Goal: Transaction & Acquisition: Book appointment/travel/reservation

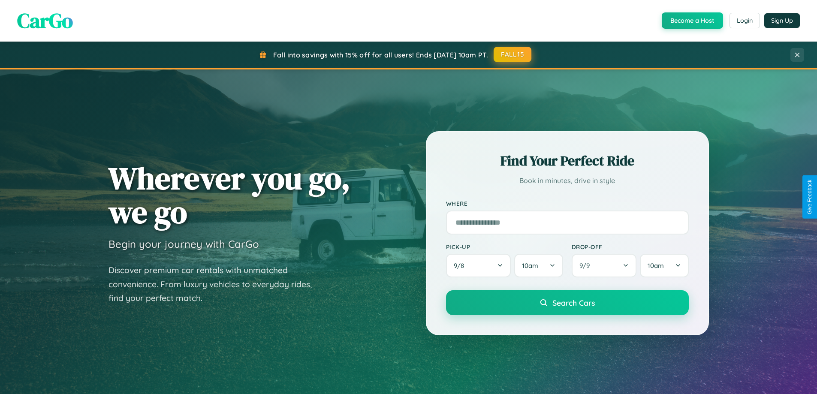
click at [513, 54] on button "FALL15" at bounding box center [513, 54] width 38 height 15
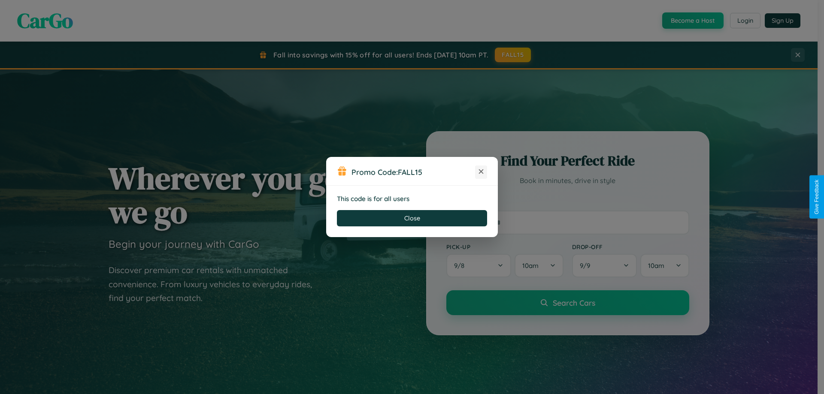
click at [481, 172] on icon at bounding box center [481, 171] width 9 height 9
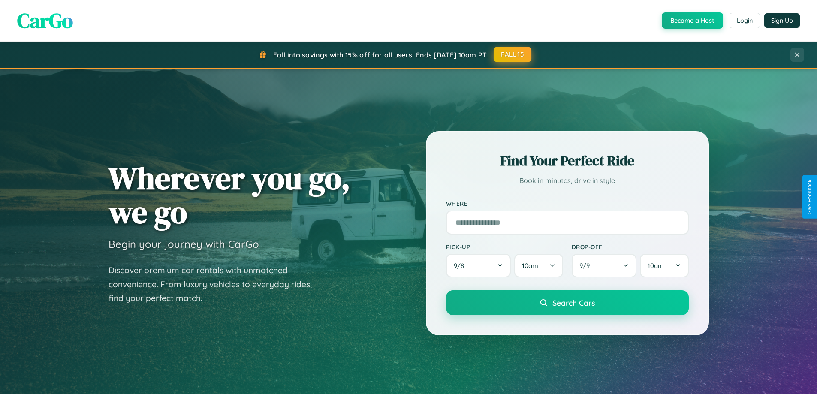
click at [513, 55] on button "FALL15" at bounding box center [513, 54] width 38 height 15
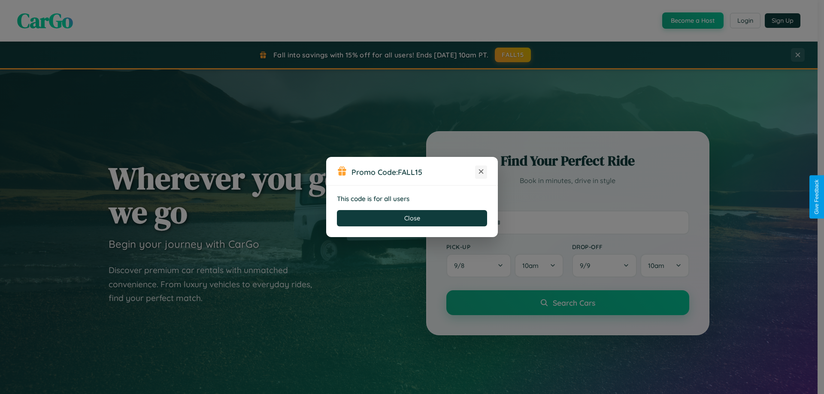
click at [481, 172] on icon at bounding box center [481, 171] width 9 height 9
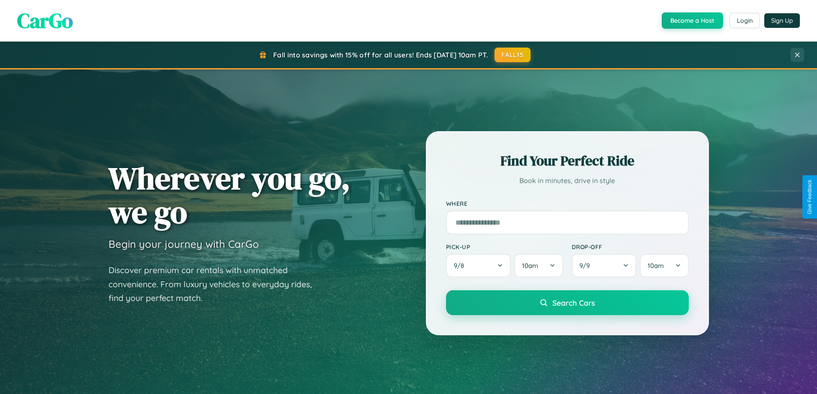
scroll to position [25, 0]
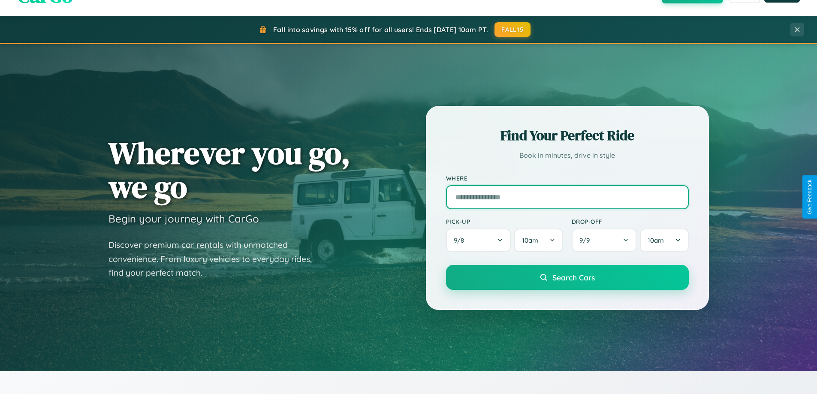
click at [567, 197] on input "text" at bounding box center [567, 197] width 243 height 24
type input "******"
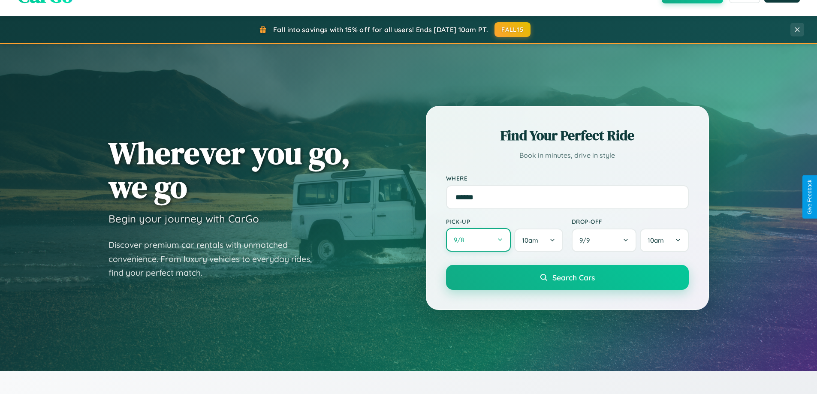
click at [478, 240] on button "9 / 8" at bounding box center [478, 240] width 65 height 24
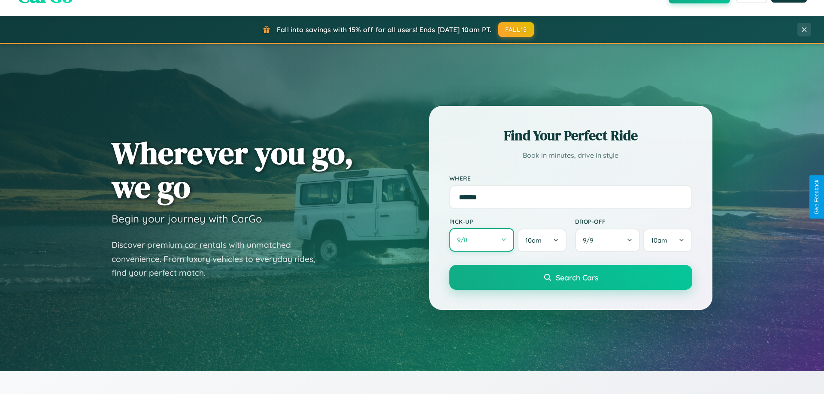
select select "*"
select select "****"
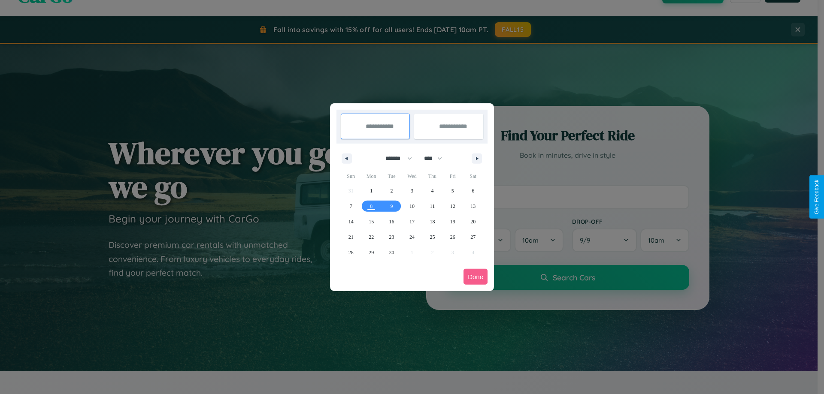
click at [395, 158] on select "******* ******** ***** ***** *** **** **** ****** ********* ******* ******** **…" at bounding box center [397, 158] width 36 height 14
select select "*"
click at [437, 158] on select "**** **** **** **** **** **** **** **** **** **** **** **** **** **** **** ****…" at bounding box center [433, 158] width 26 height 14
select select "****"
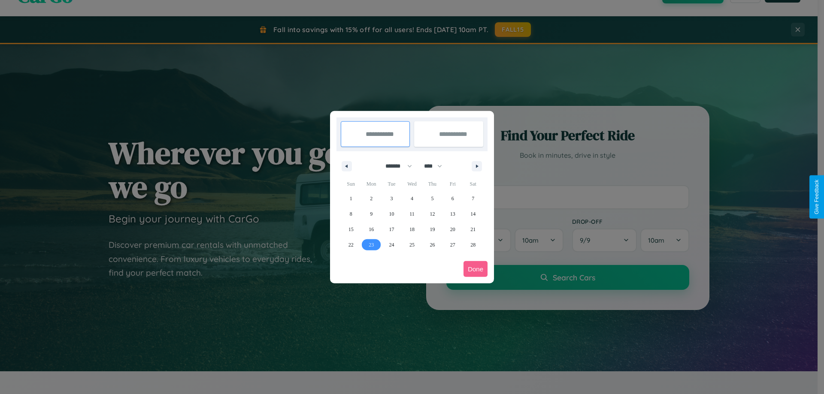
click at [371, 245] on span "23" at bounding box center [370, 244] width 5 height 15
type input "**********"
click at [432, 245] on span "26" at bounding box center [431, 244] width 5 height 15
type input "**********"
click at [475, 269] on button "Done" at bounding box center [475, 269] width 24 height 16
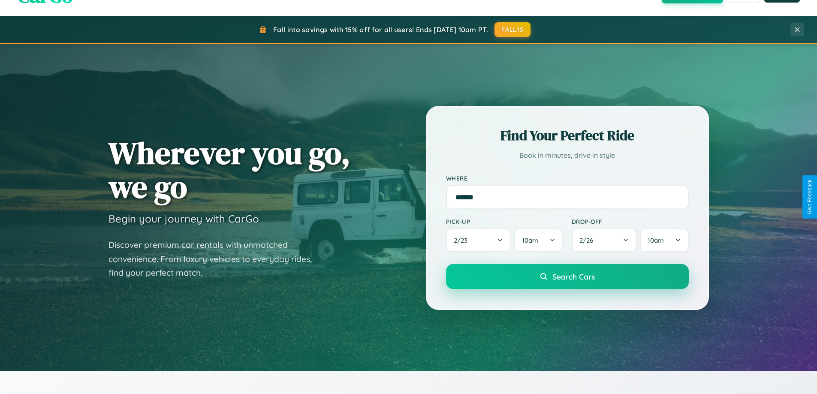
click at [567, 277] on span "Search Cars" at bounding box center [574, 276] width 42 height 9
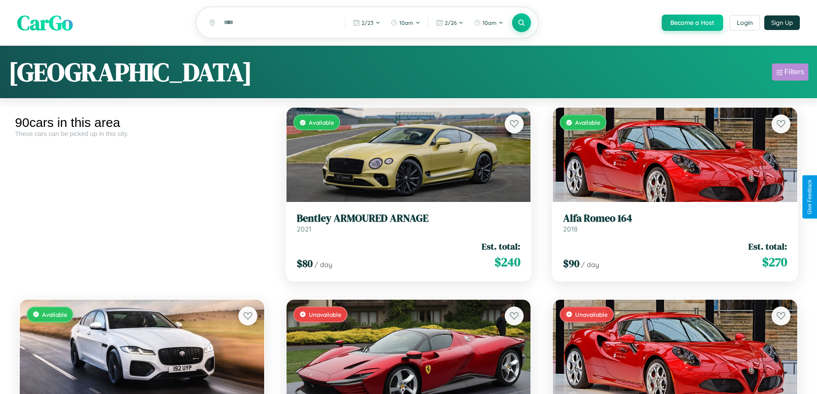
click at [790, 73] on div "Filters" at bounding box center [795, 72] width 20 height 9
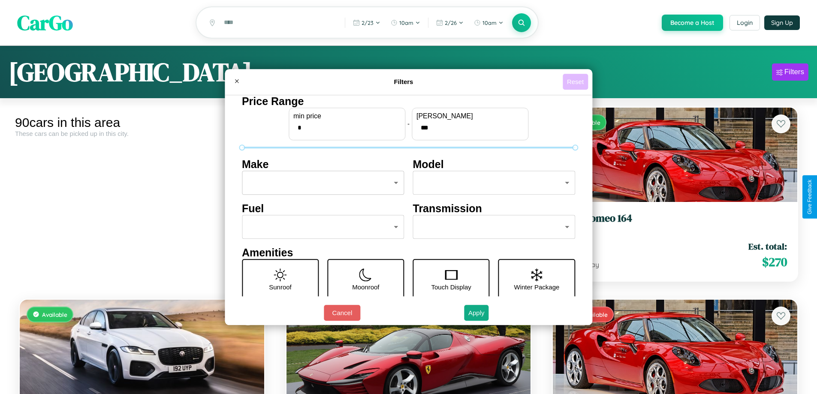
click at [577, 82] on button "Reset" at bounding box center [575, 82] width 25 height 16
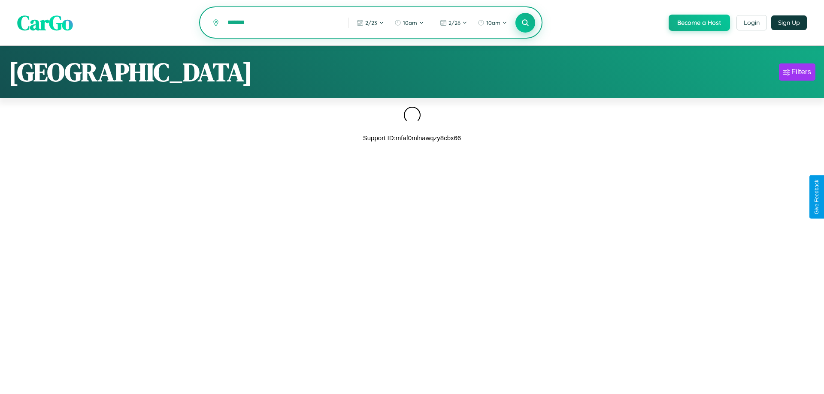
type input "*******"
click at [524, 23] on icon at bounding box center [525, 22] width 8 height 8
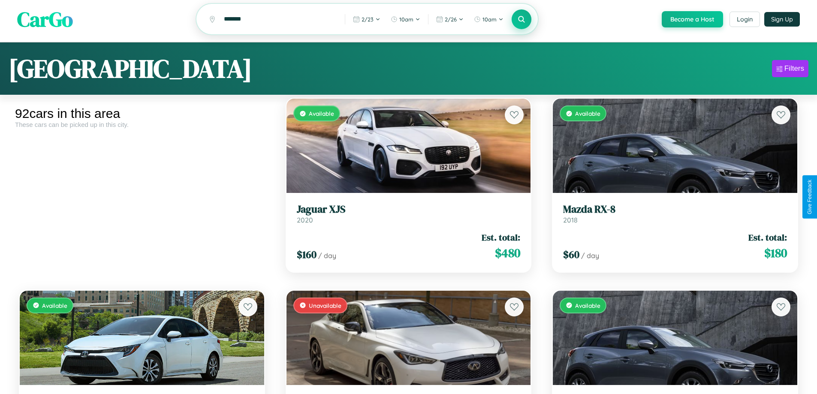
scroll to position [1273, 0]
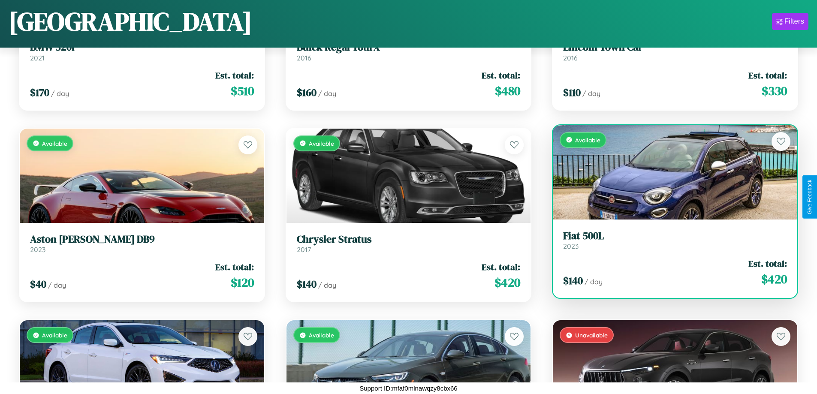
click at [670, 273] on div "$ 140 / day Est. total: $ 420" at bounding box center [675, 272] width 224 height 30
click at [670, 272] on div "$ 140 / day Est. total: $ 420" at bounding box center [675, 272] width 224 height 30
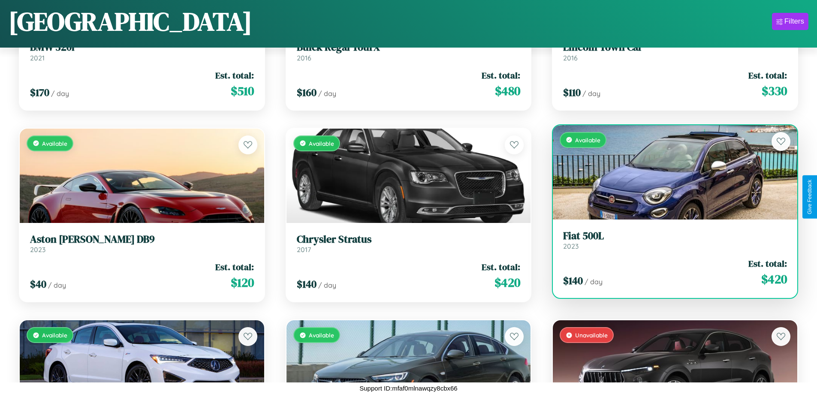
click at [670, 272] on div "$ 140 / day Est. total: $ 420" at bounding box center [675, 272] width 224 height 30
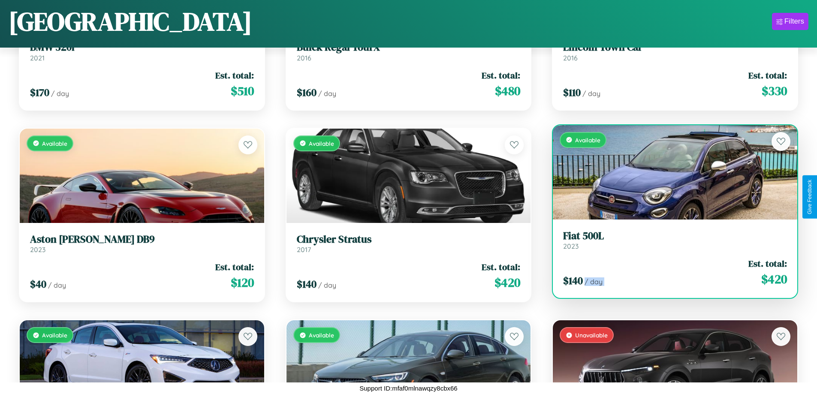
click at [670, 272] on div "$ 140 / day Est. total: $ 420" at bounding box center [675, 272] width 224 height 30
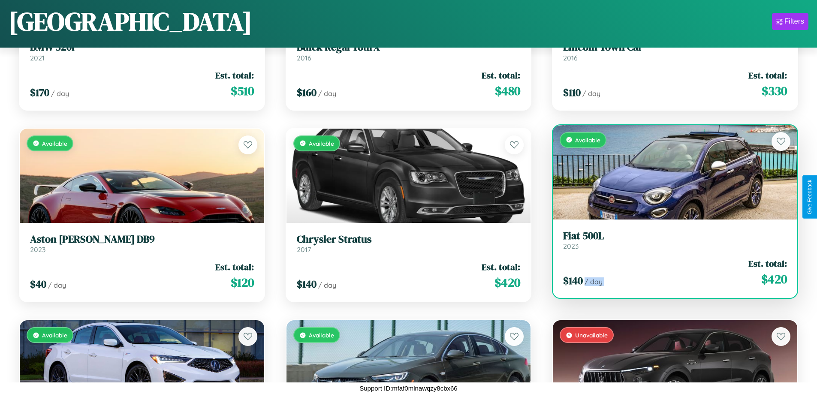
click at [670, 272] on div "$ 140 / day Est. total: $ 420" at bounding box center [675, 272] width 224 height 30
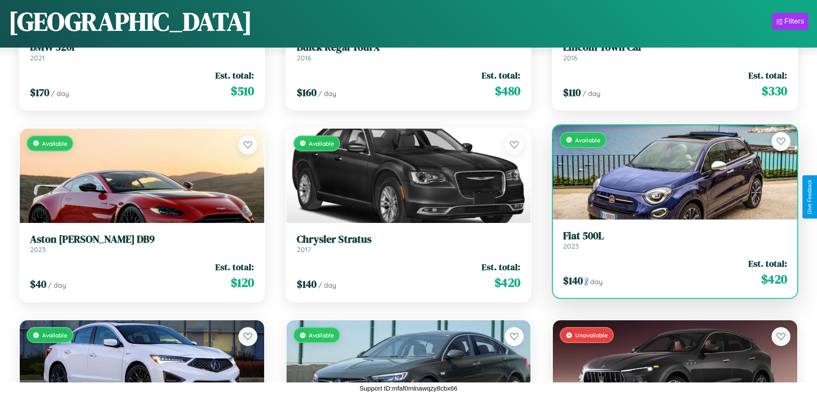
click at [670, 272] on div "$ 140 / day Est. total: $ 420" at bounding box center [675, 272] width 224 height 30
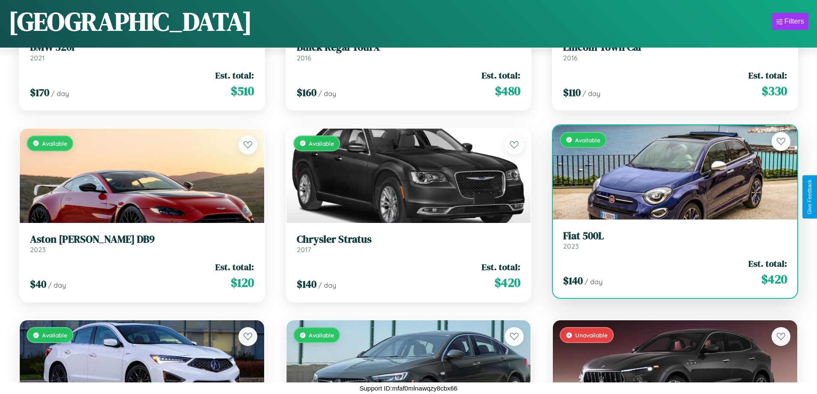
click at [670, 240] on h3 "Fiat 500L" at bounding box center [675, 236] width 224 height 12
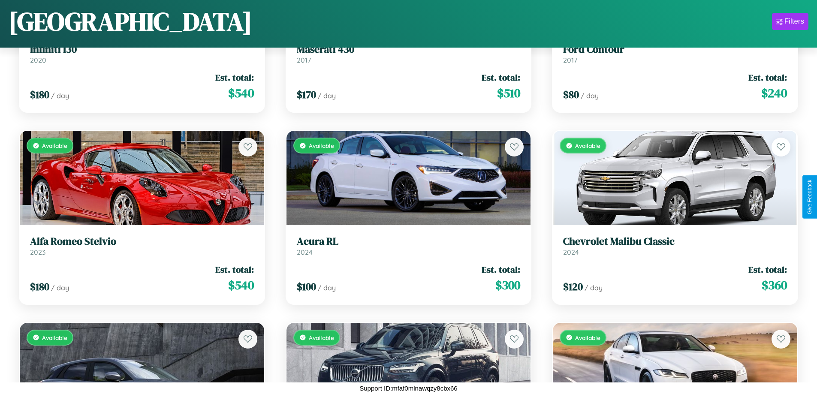
scroll to position [4731, 0]
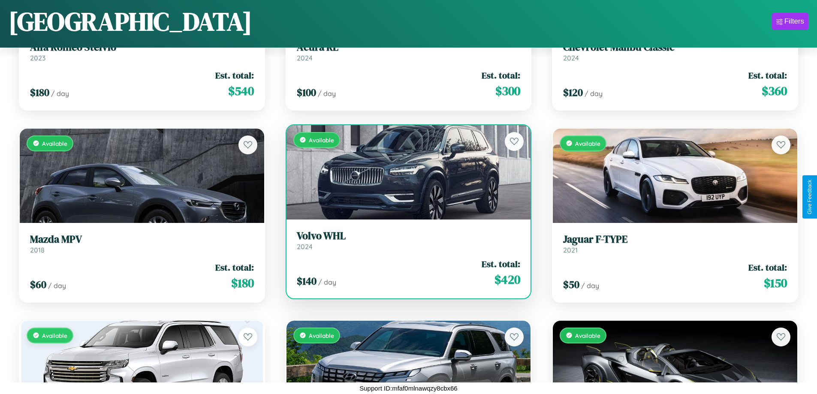
click at [405, 240] on h3 "Volvo WHL" at bounding box center [409, 236] width 224 height 12
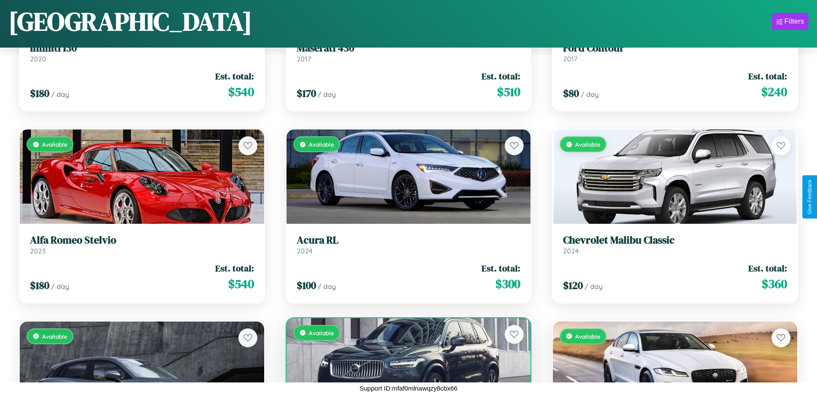
scroll to position [4347, 0]
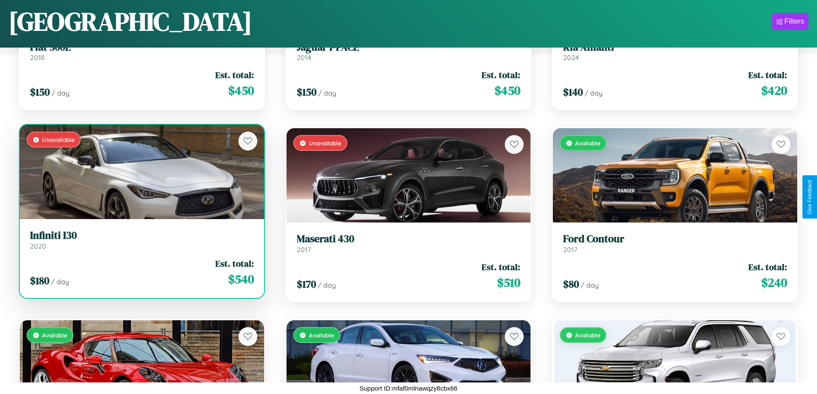
click at [141, 243] on link "Infiniti I30 2020" at bounding box center [142, 240] width 224 height 21
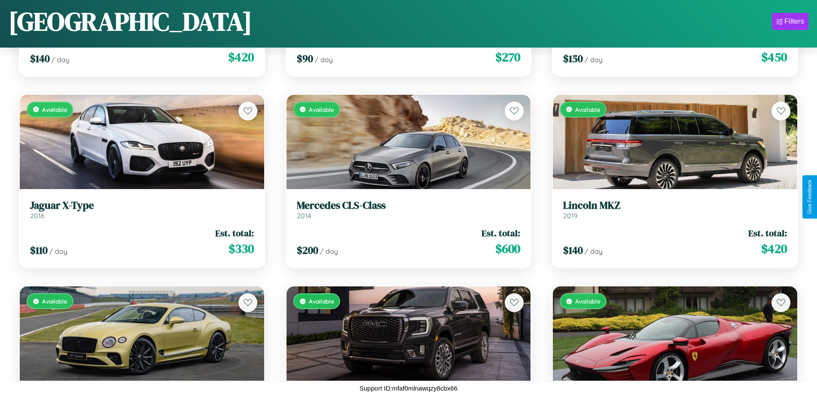
scroll to position [5637, 0]
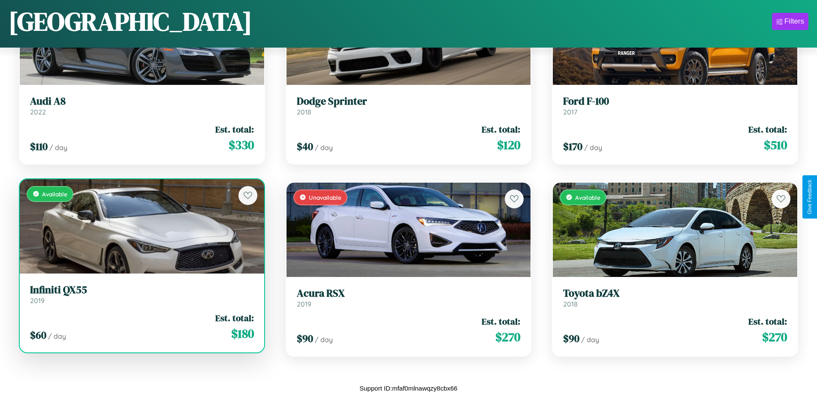
click at [141, 298] on link "Infiniti QX55 2019" at bounding box center [142, 294] width 224 height 21
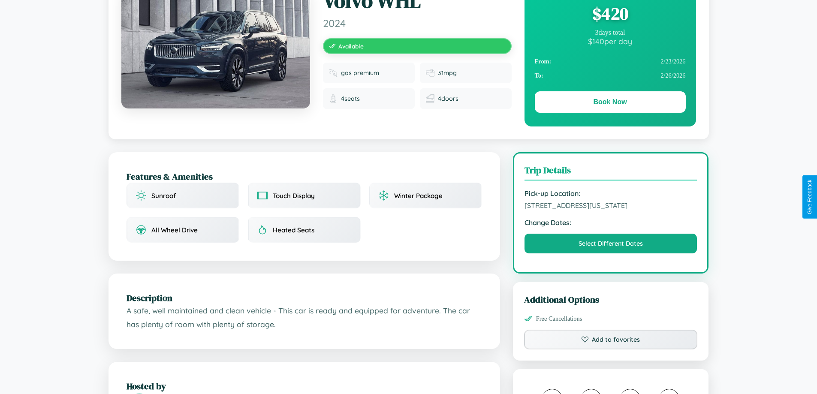
scroll to position [88, 0]
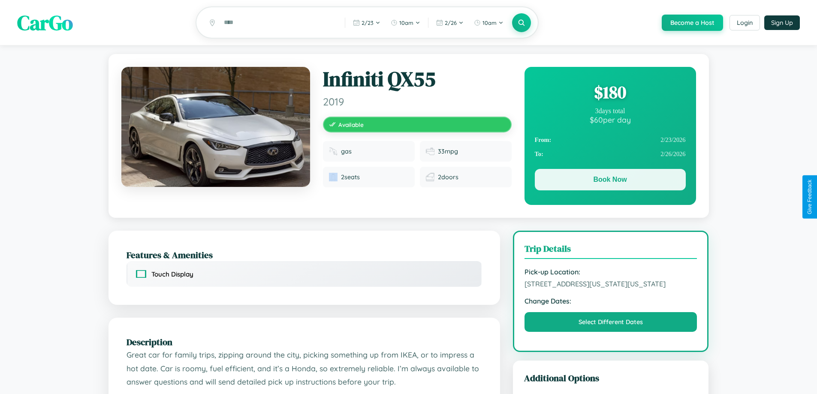
click at [610, 181] on button "Book Now" at bounding box center [610, 179] width 151 height 21
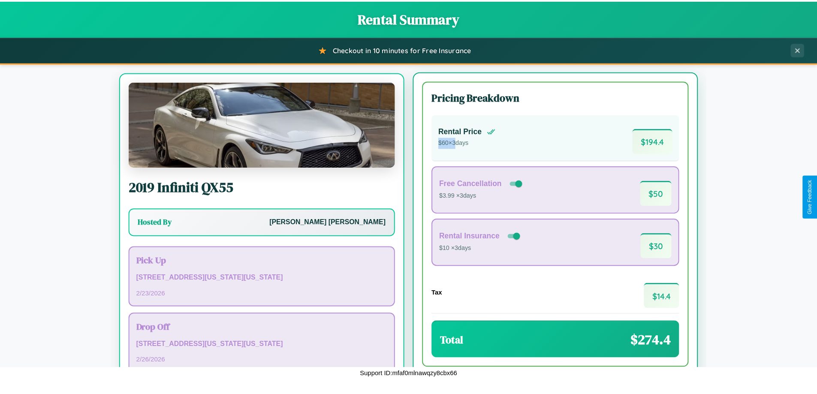
scroll to position [40, 0]
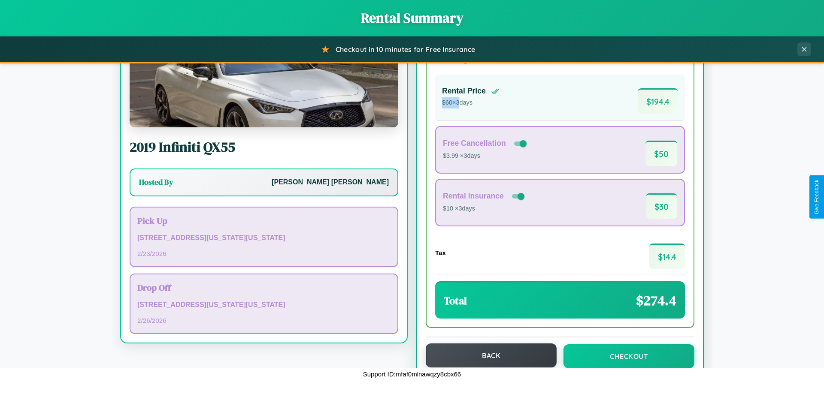
click at [487, 356] on button "Back" at bounding box center [491, 356] width 131 height 24
